Goal: Task Accomplishment & Management: Complete application form

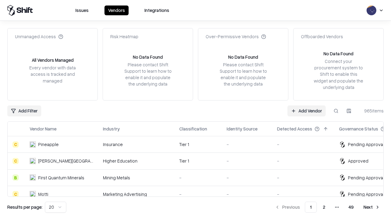
click at [306, 110] on link "Add Vendor" at bounding box center [306, 110] width 38 height 11
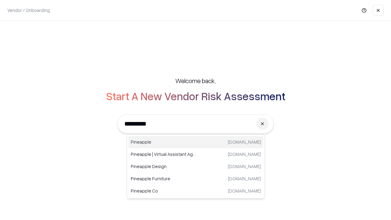
click at [196, 142] on div "Pineapple [DOMAIN_NAME]" at bounding box center [195, 142] width 135 height 12
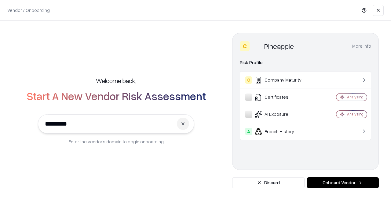
type input "*********"
click at [342, 183] on button "Onboard Vendor" at bounding box center [343, 182] width 72 height 11
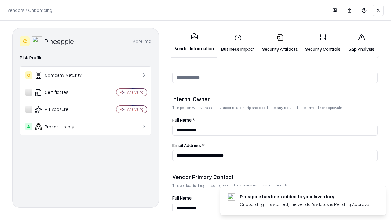
scroll to position [316, 0]
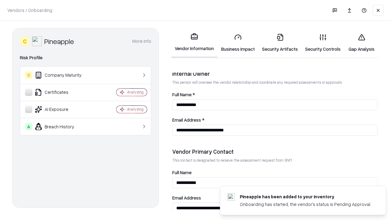
click at [238, 43] on link "Business Impact" at bounding box center [237, 43] width 41 height 28
click at [280, 43] on link "Security Artifacts" at bounding box center [279, 43] width 43 height 28
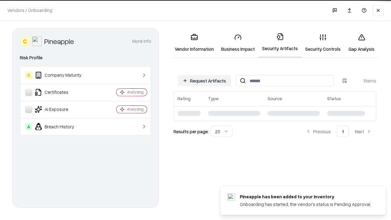
click at [204, 80] on button "Request Artifacts" at bounding box center [204, 80] width 53 height 11
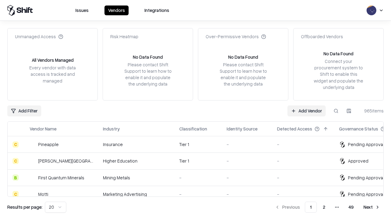
click at [306, 110] on link "Add Vendor" at bounding box center [306, 110] width 38 height 11
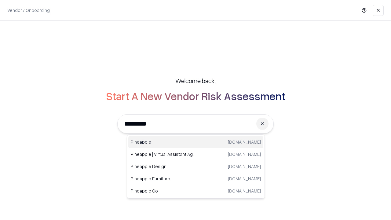
click at [196, 142] on div "Pineapple [DOMAIN_NAME]" at bounding box center [195, 142] width 135 height 12
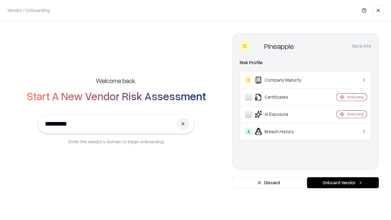
type input "*********"
click at [342, 183] on button "Onboard Vendor" at bounding box center [343, 182] width 72 height 11
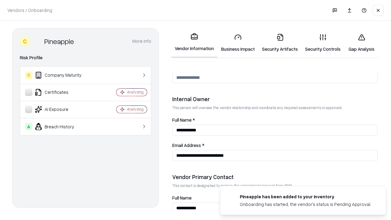
scroll to position [316, 0]
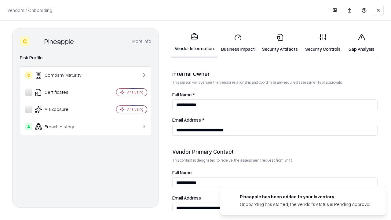
click at [361, 43] on link "Gap Analysis" at bounding box center [361, 43] width 34 height 28
